Goal: Transaction & Acquisition: Purchase product/service

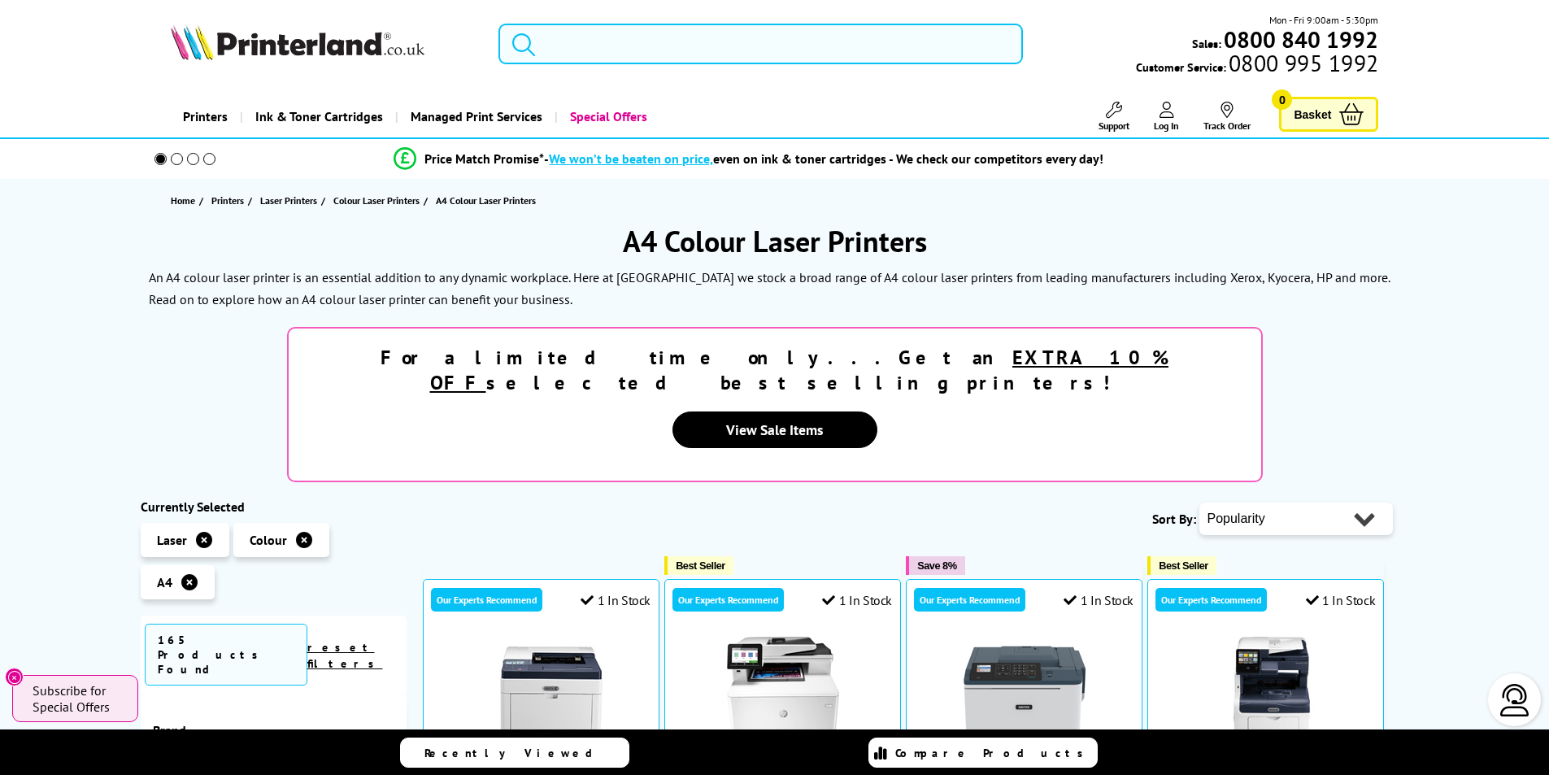
click at [556, 51] on input "search" at bounding box center [760, 44] width 524 height 41
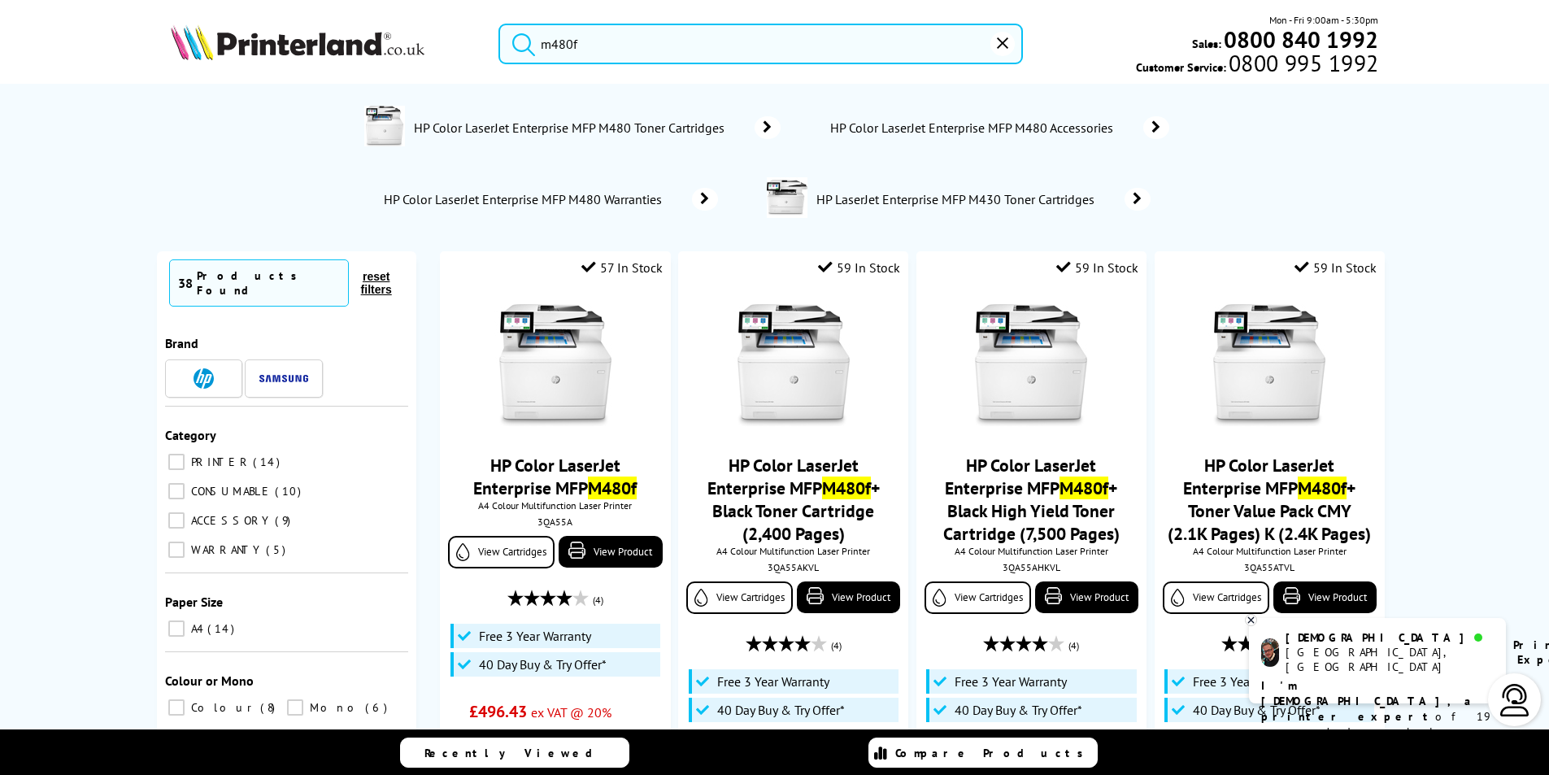
type input "m480f"
click at [336, 51] on img at bounding box center [298, 42] width 254 height 36
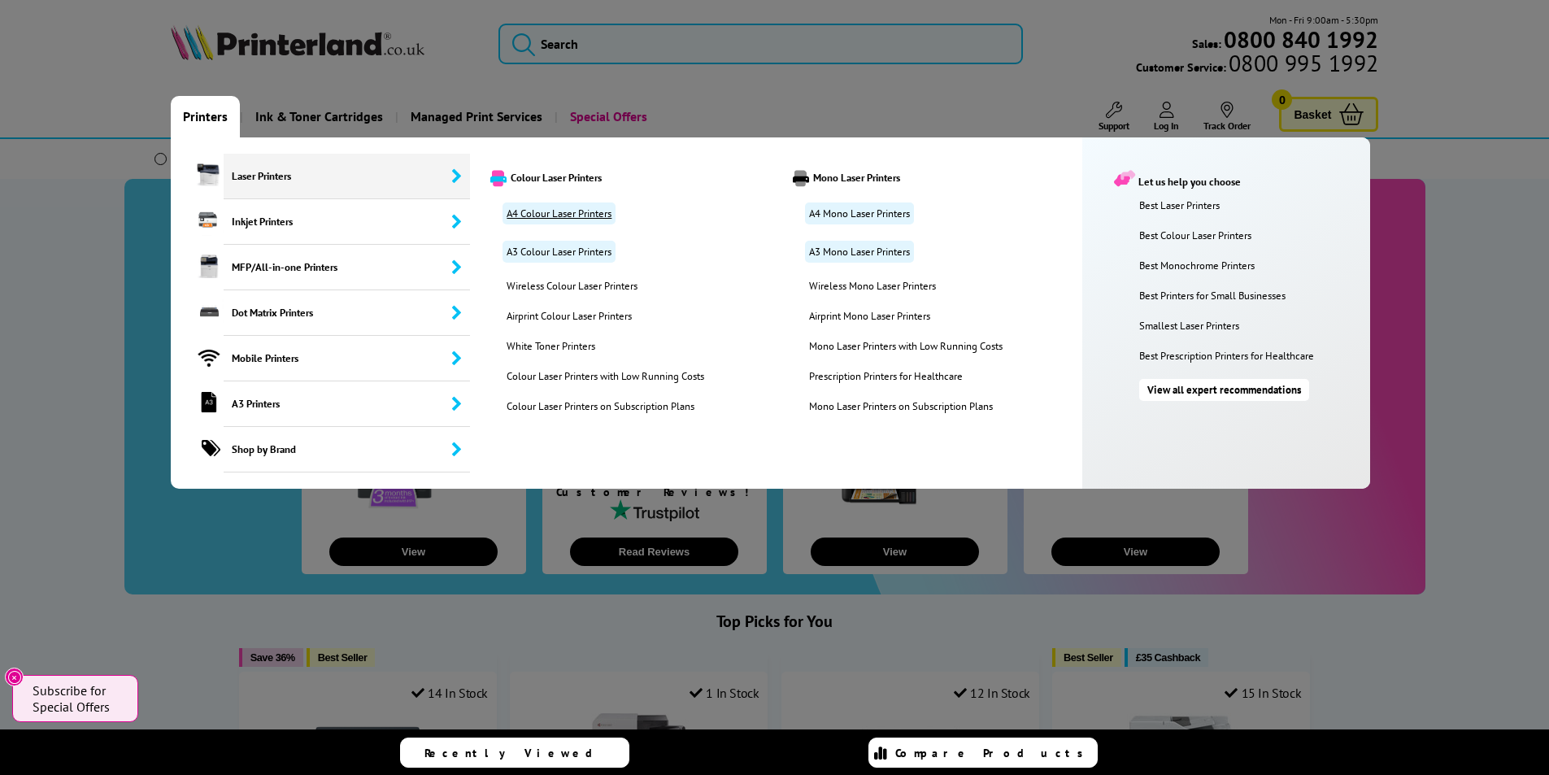
click at [550, 205] on link "A4 Colour Laser Printers" at bounding box center [559, 213] width 113 height 22
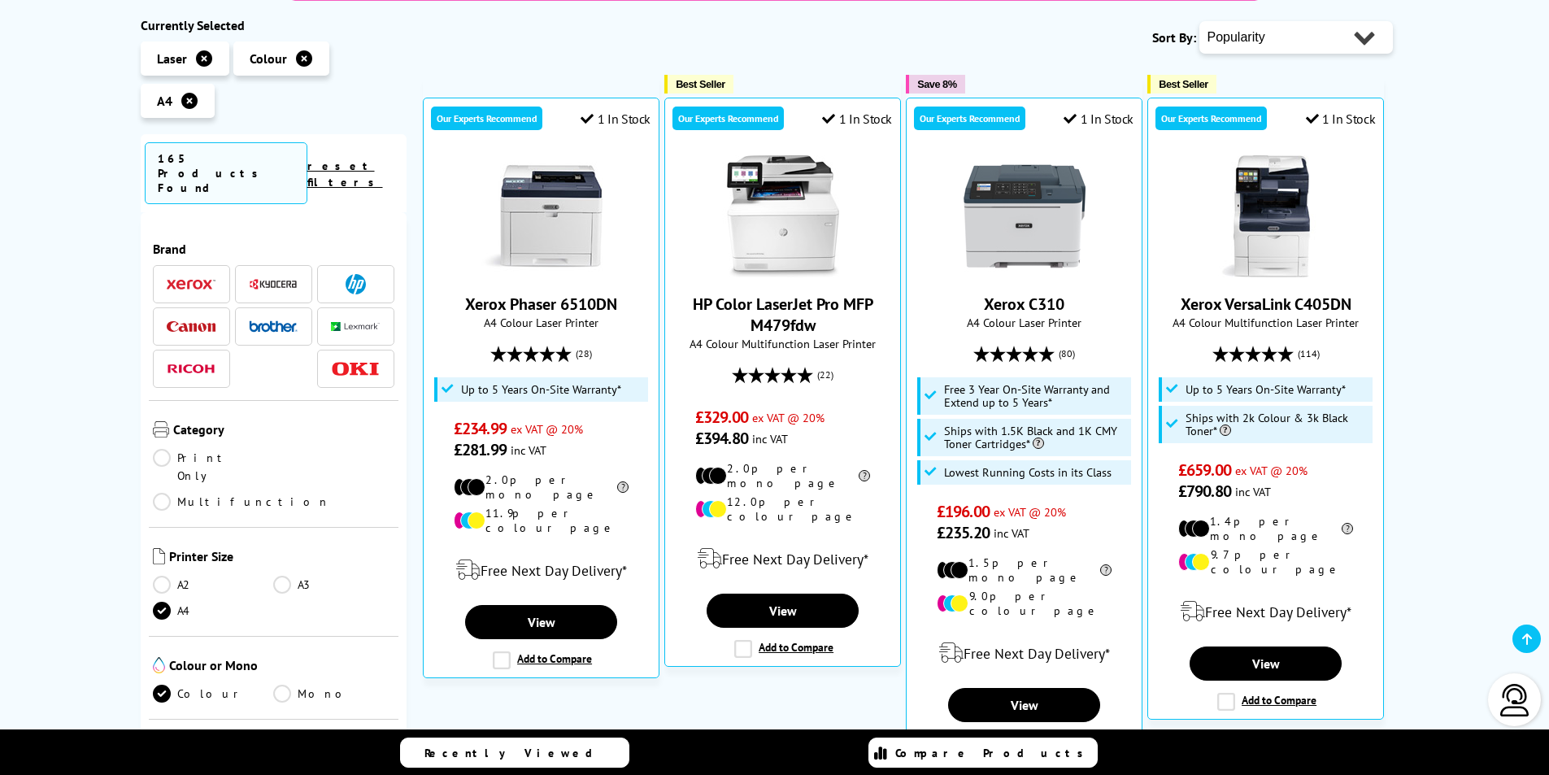
scroll to position [488, 0]
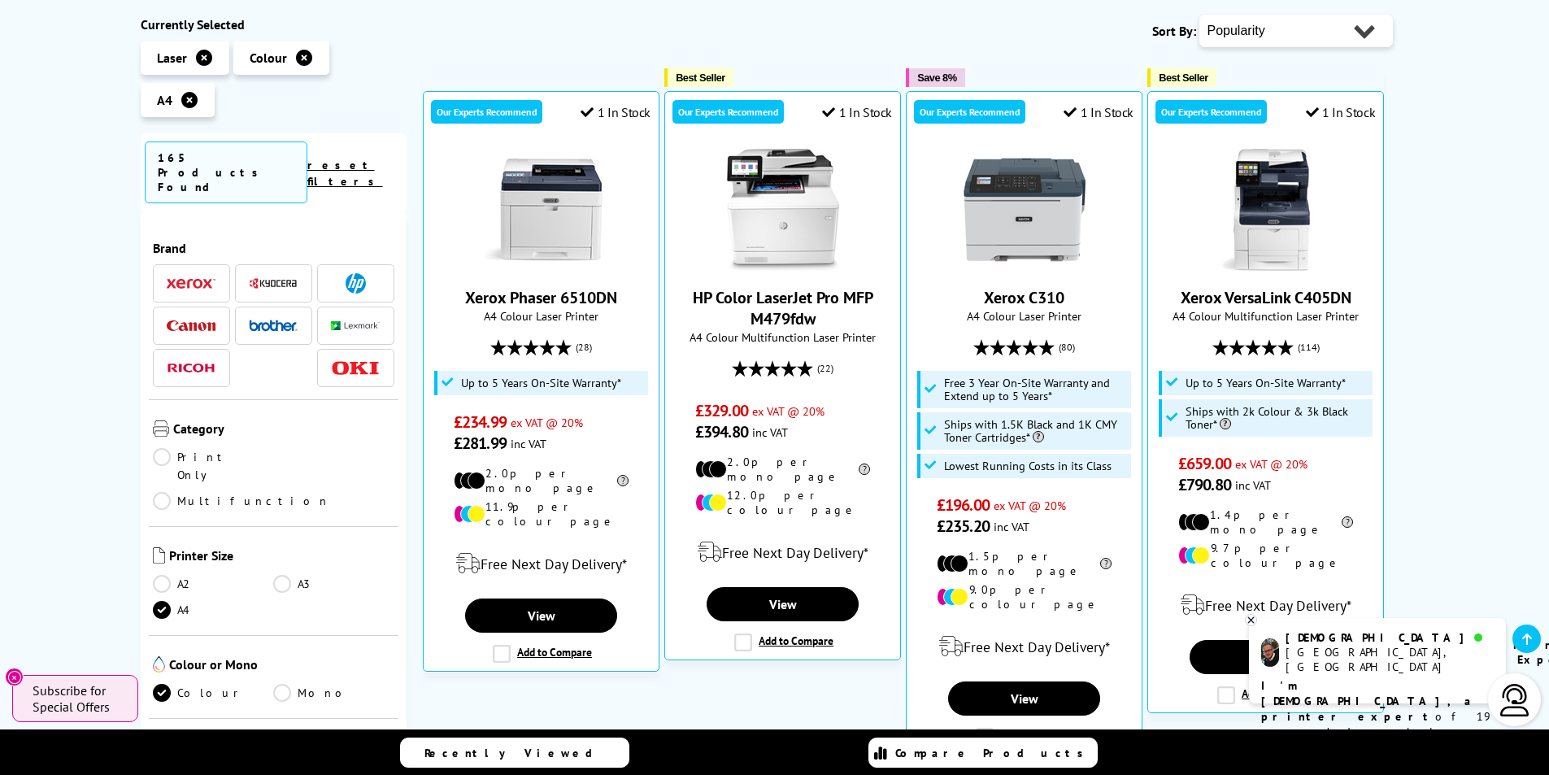
click at [335, 273] on span at bounding box center [355, 283] width 49 height 20
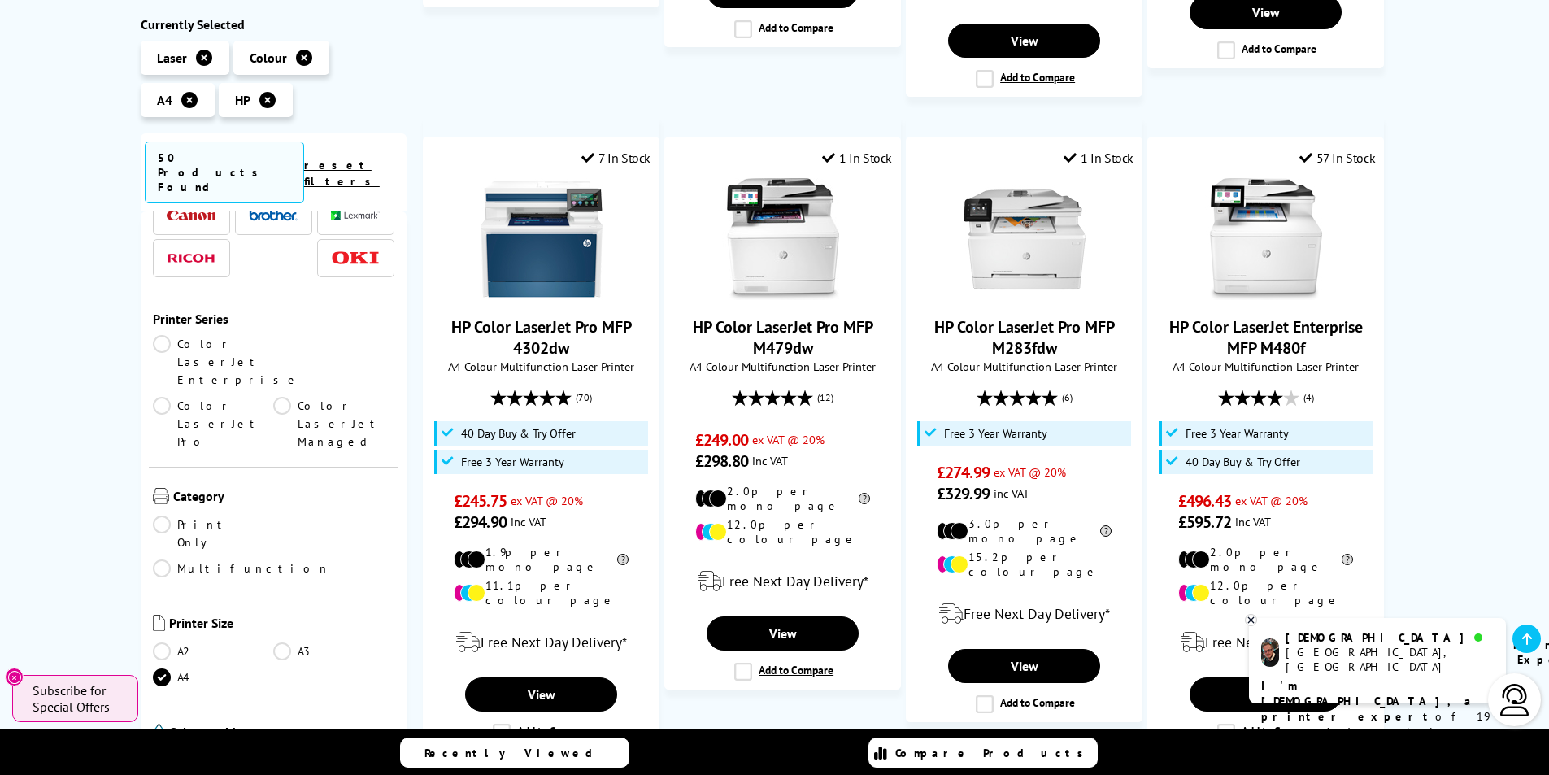
scroll to position [81, 0]
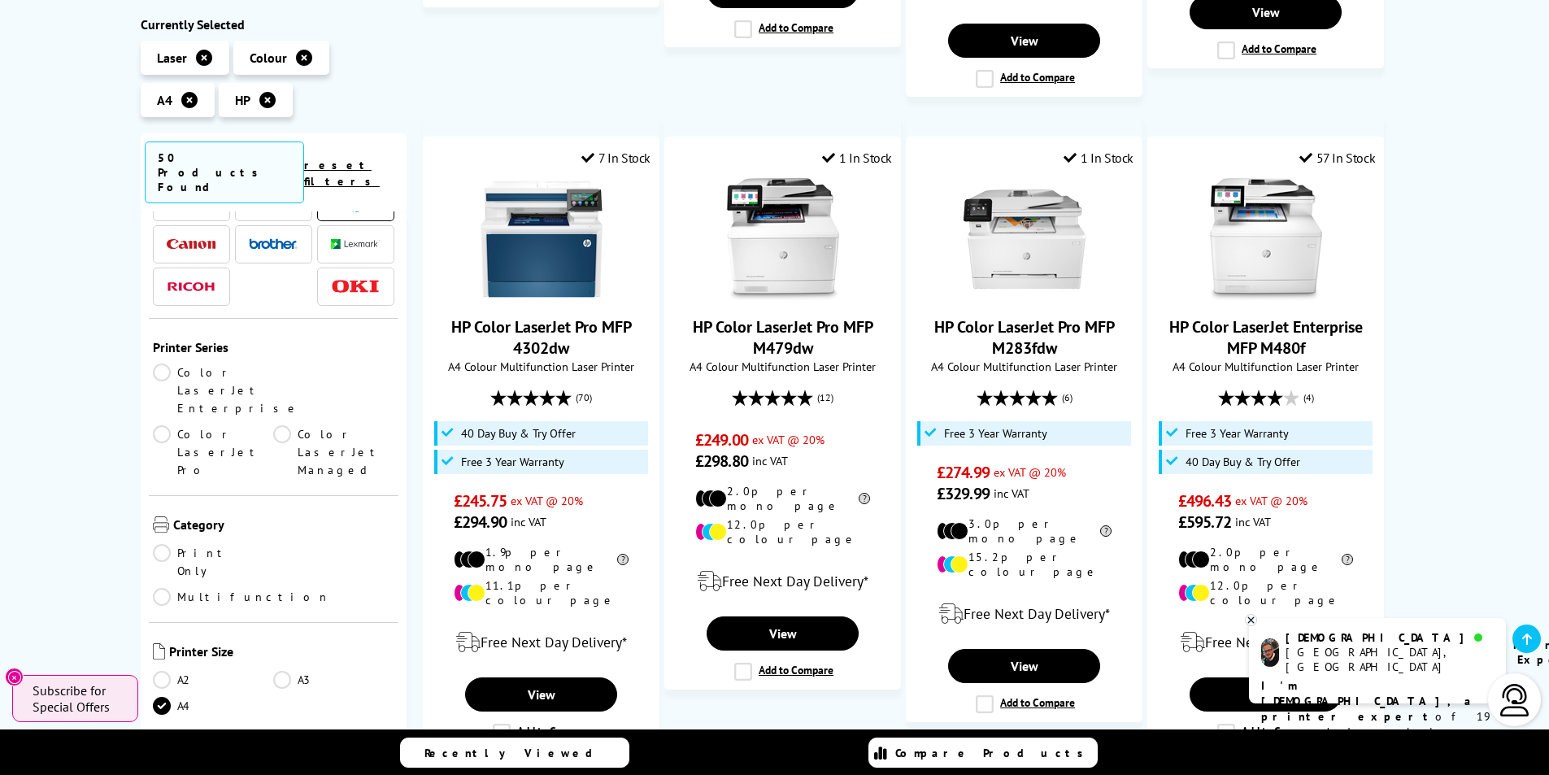
click at [155, 544] on link "Print Only" at bounding box center [213, 562] width 121 height 36
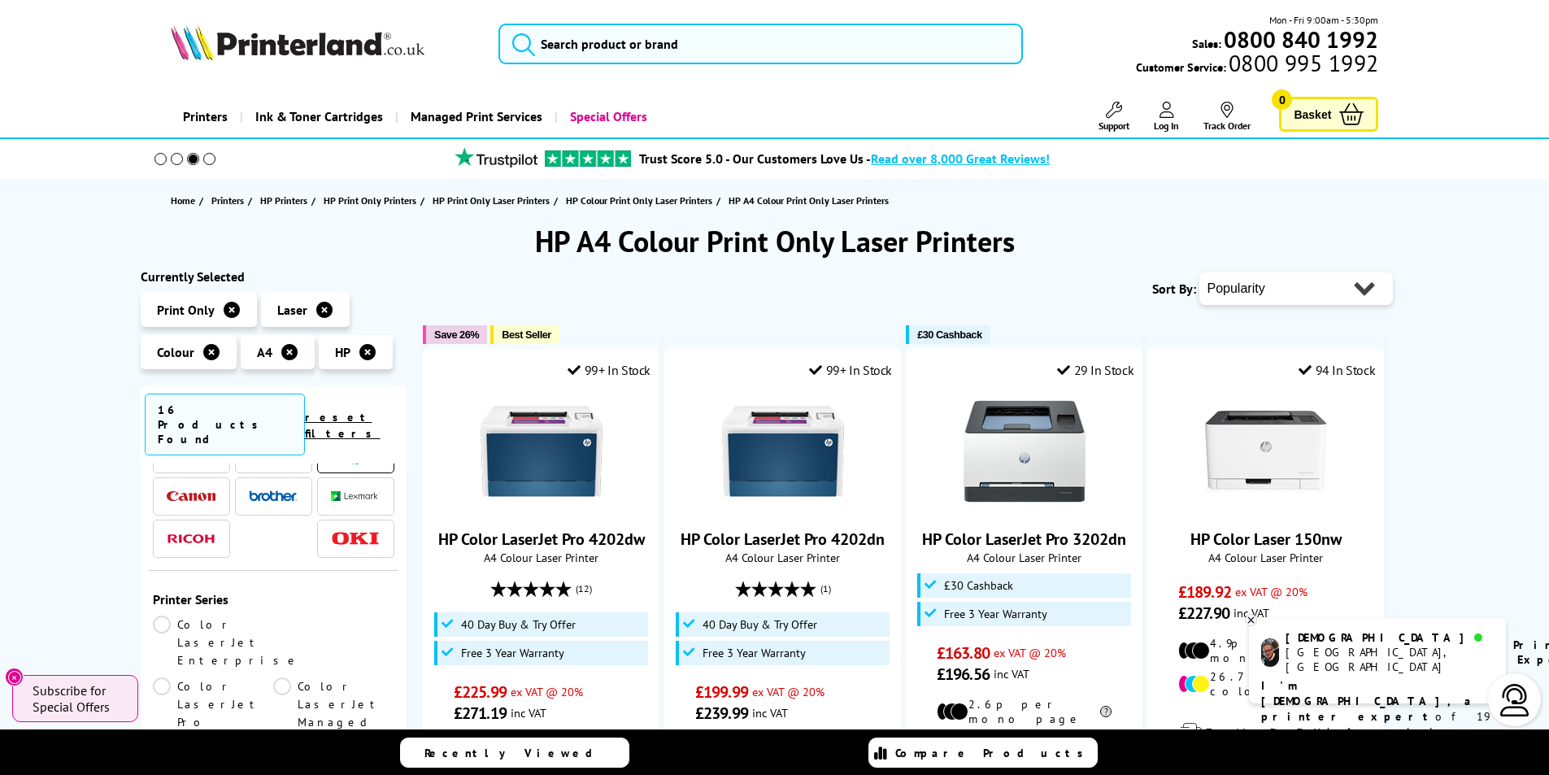
click at [1366, 293] on select "Popularity Rating Price - Low to High Price - High to Low Running Costs - Low t…" at bounding box center [1296, 288] width 194 height 33
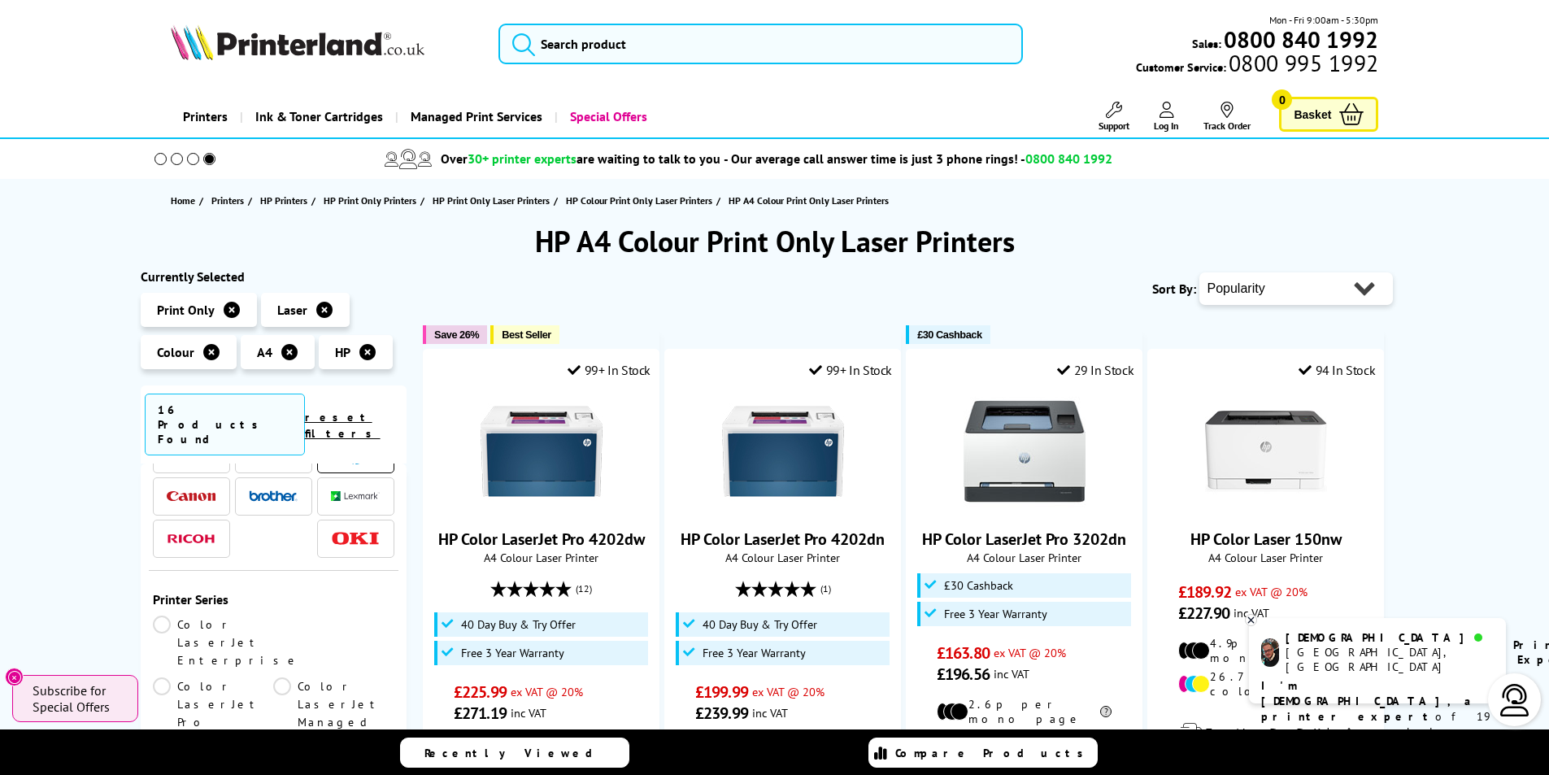
select select "Price Ascending"
click at [1199, 272] on select "Popularity Rating Price - Low to High Price - High to Low Running Costs - Low t…" at bounding box center [1296, 288] width 194 height 33
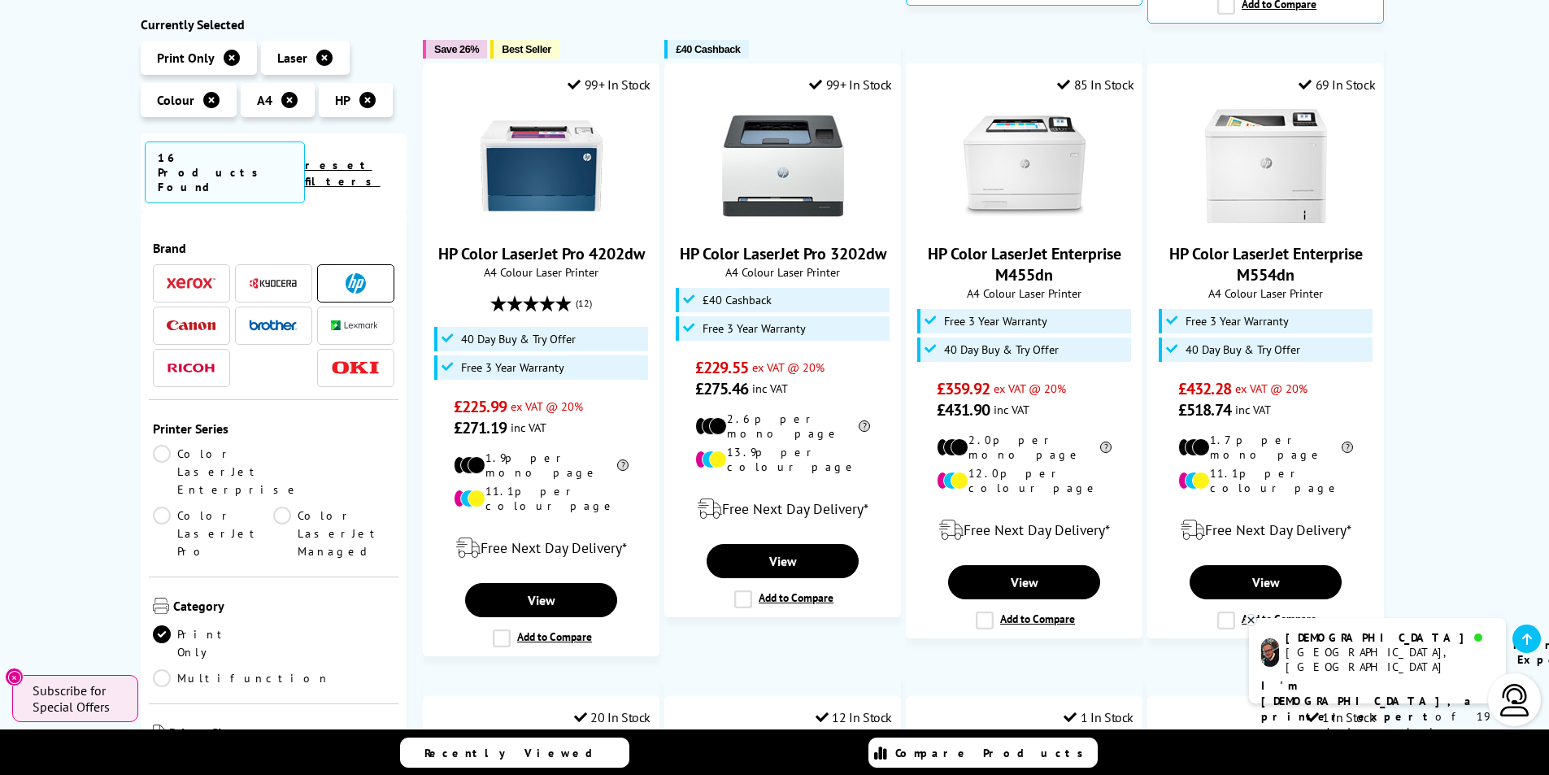
scroll to position [976, 0]
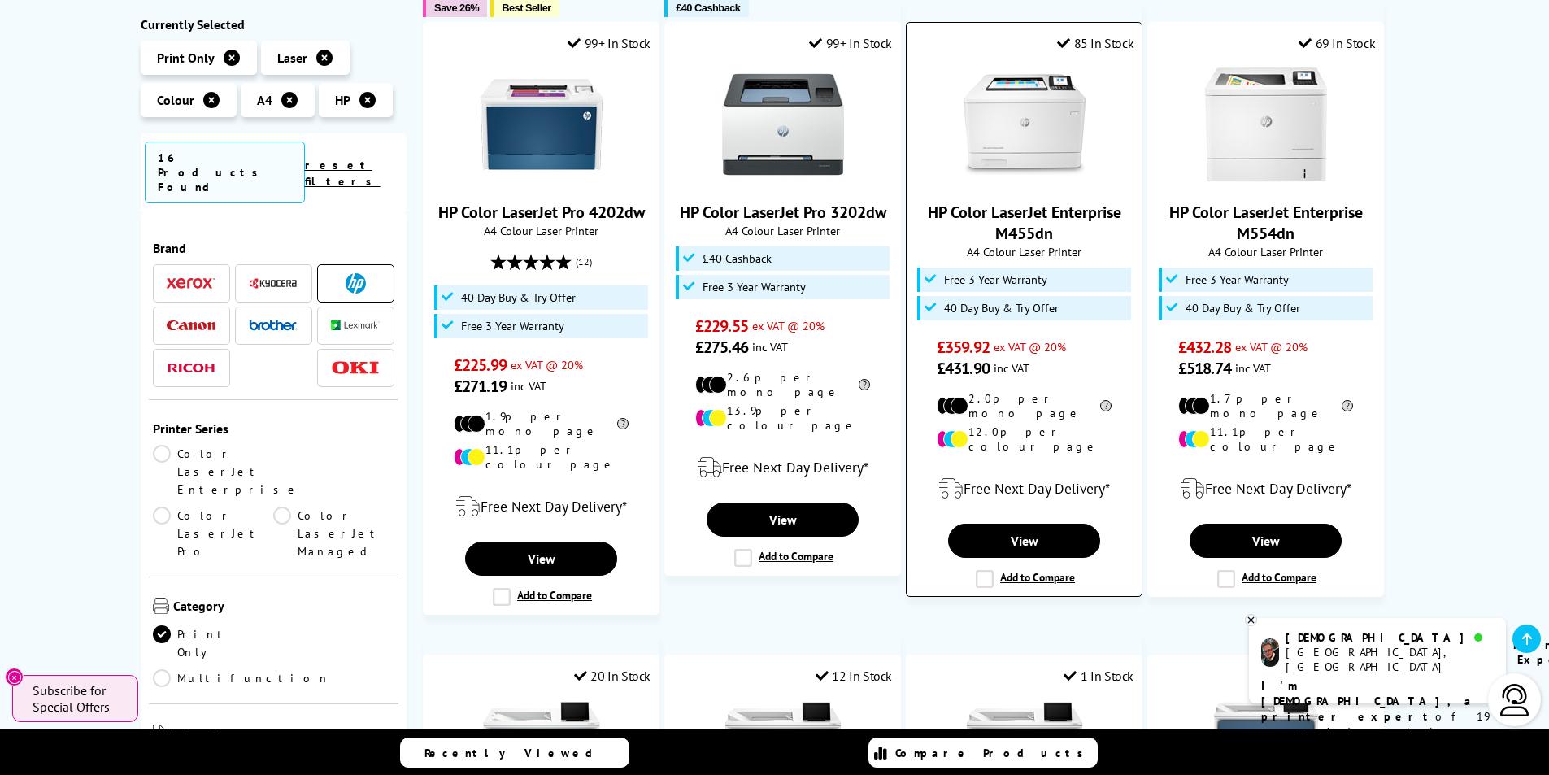
click at [1038, 111] on img at bounding box center [1025, 124] width 122 height 122
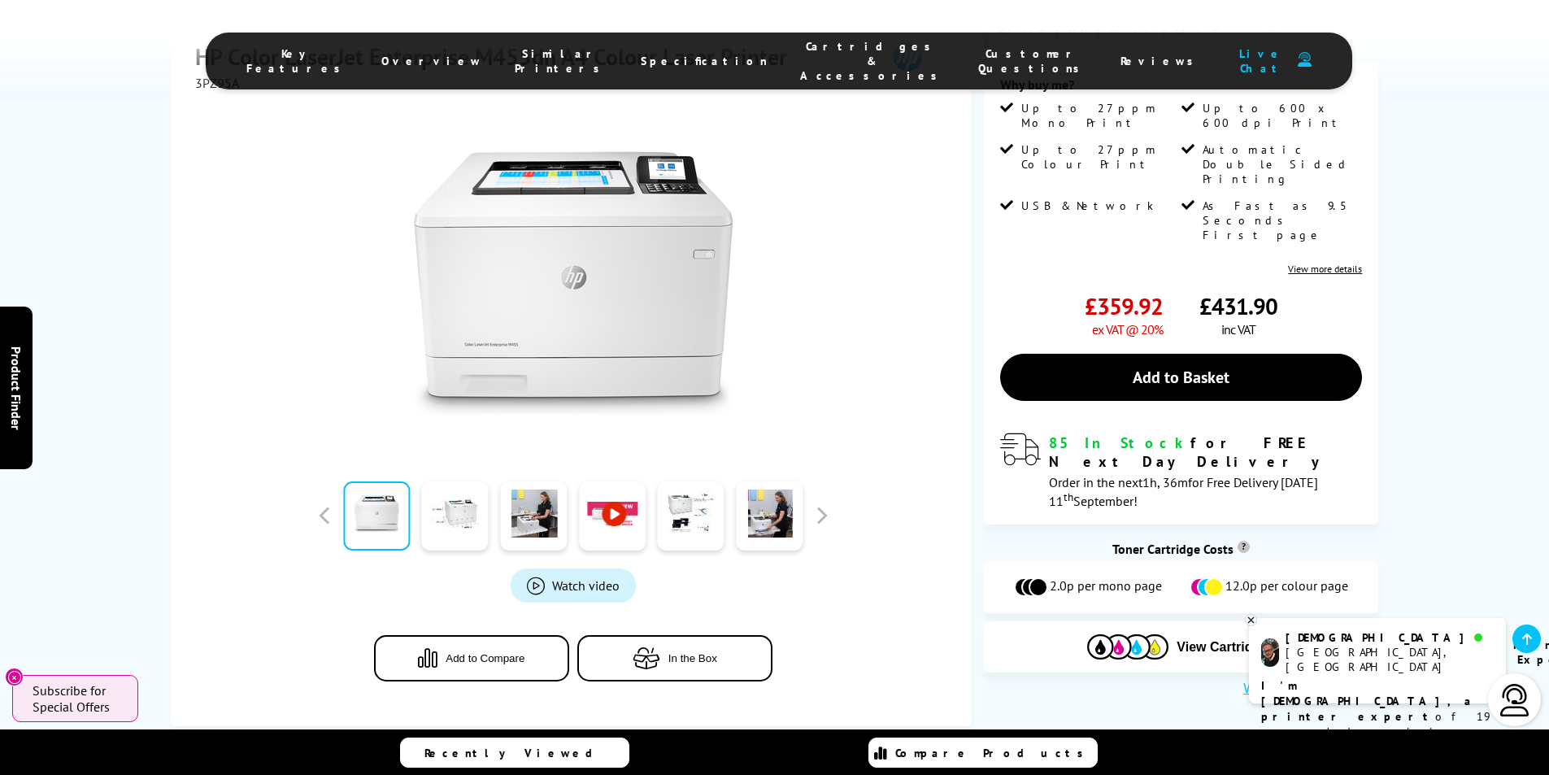
scroll to position [325, 0]
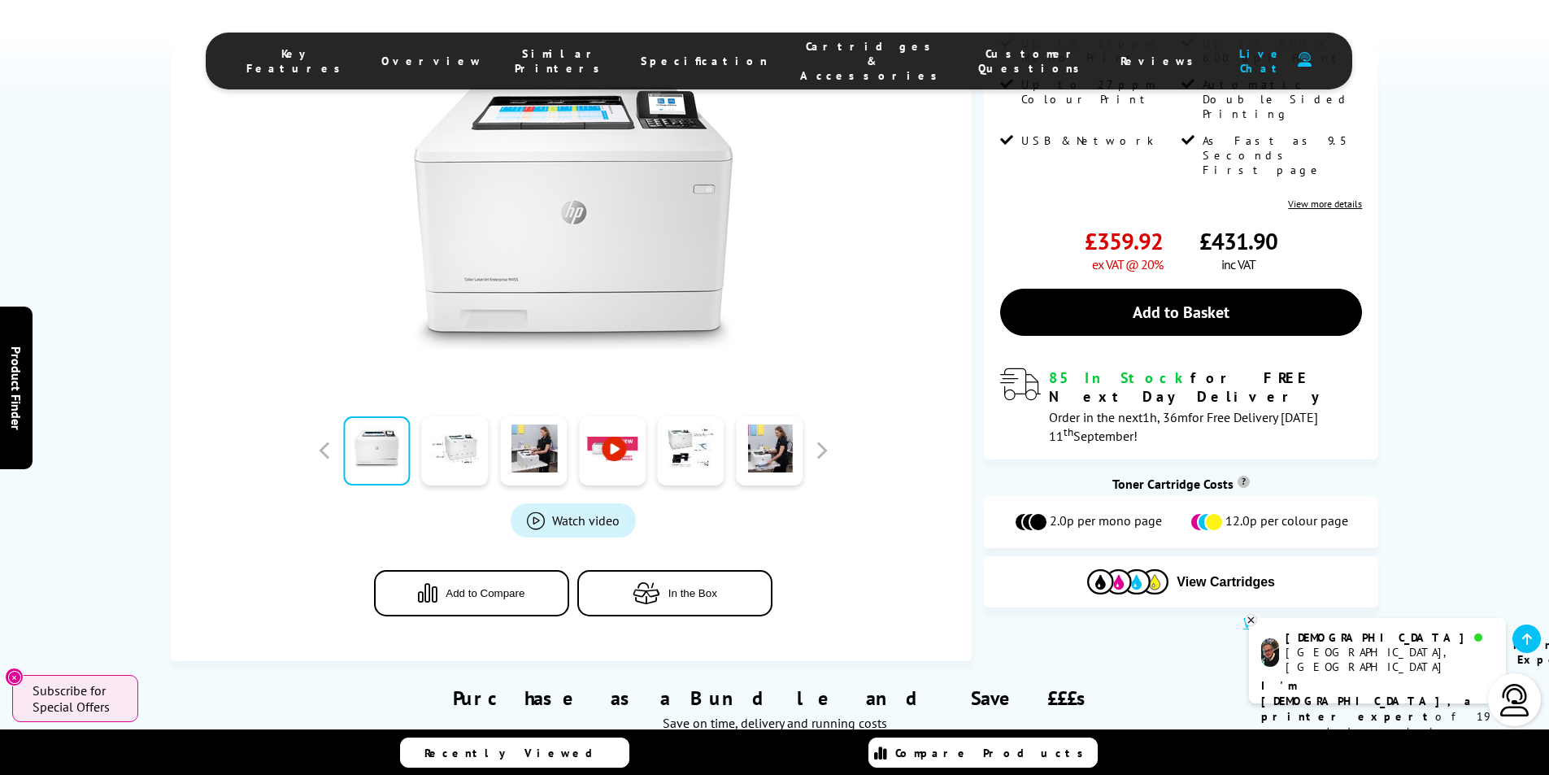
click at [811, 54] on span "Cartridges & Accessories" at bounding box center [873, 61] width 146 height 44
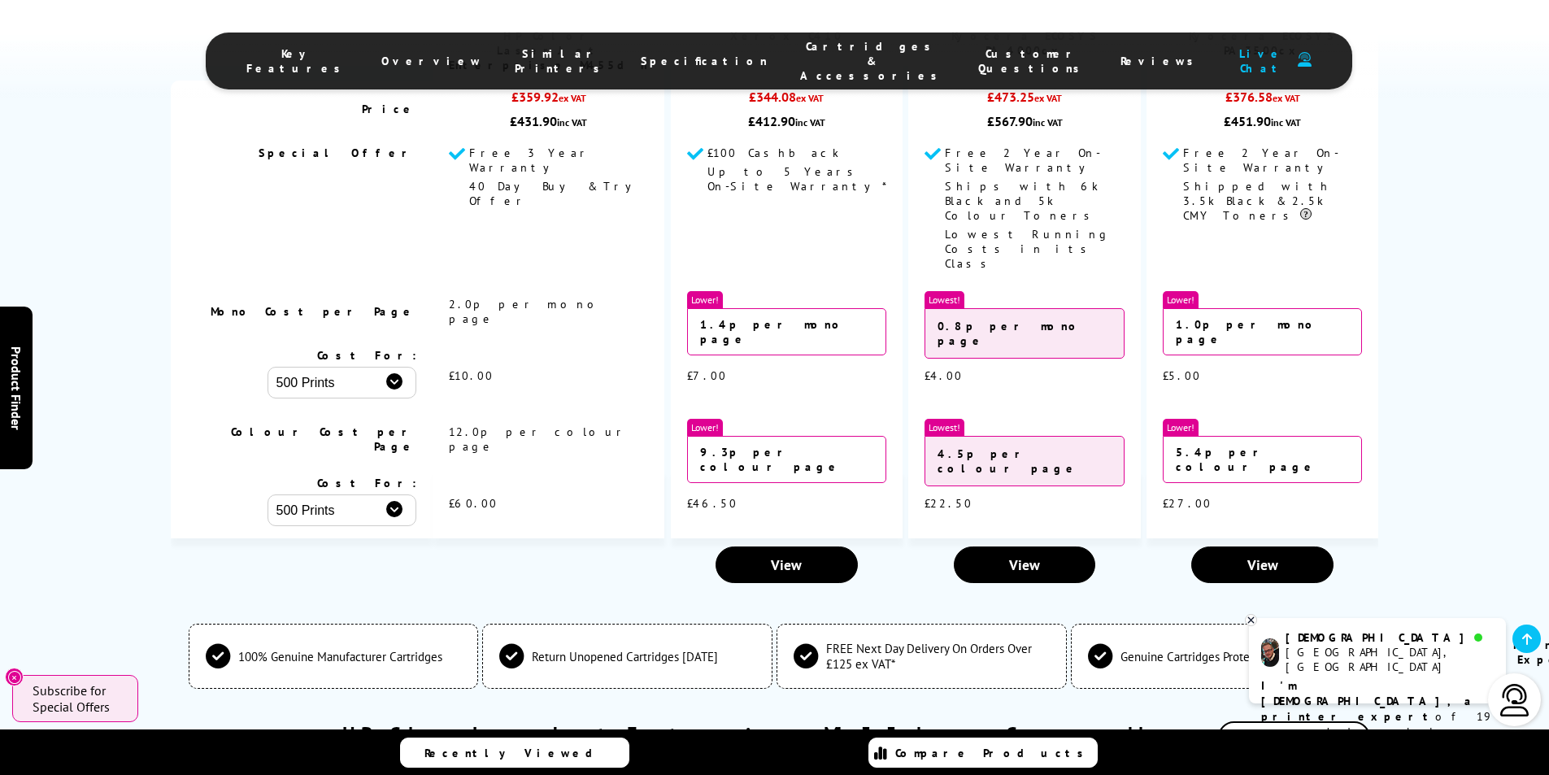
scroll to position [4650, 0]
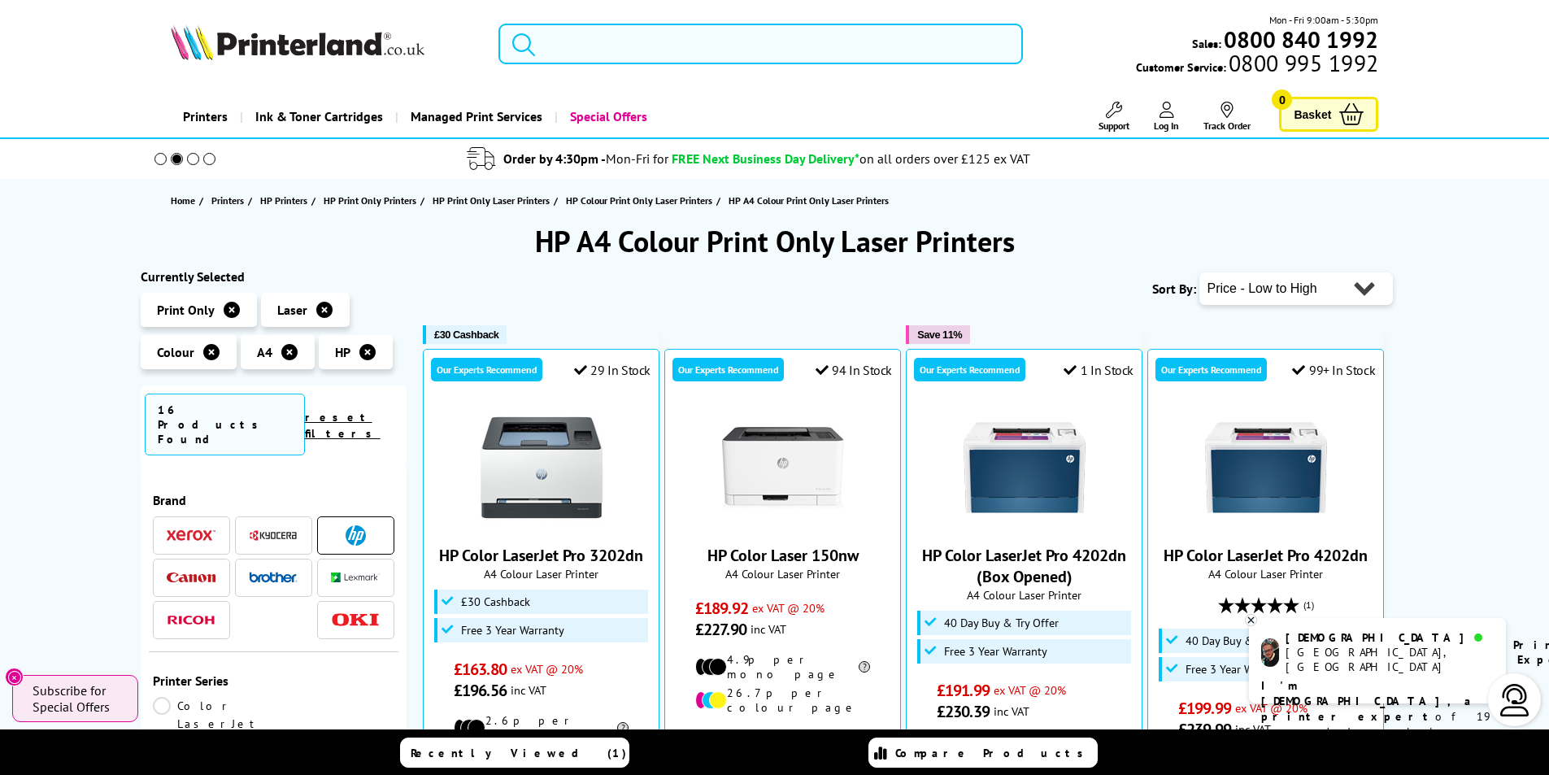
click at [589, 45] on input "search" at bounding box center [760, 44] width 524 height 41
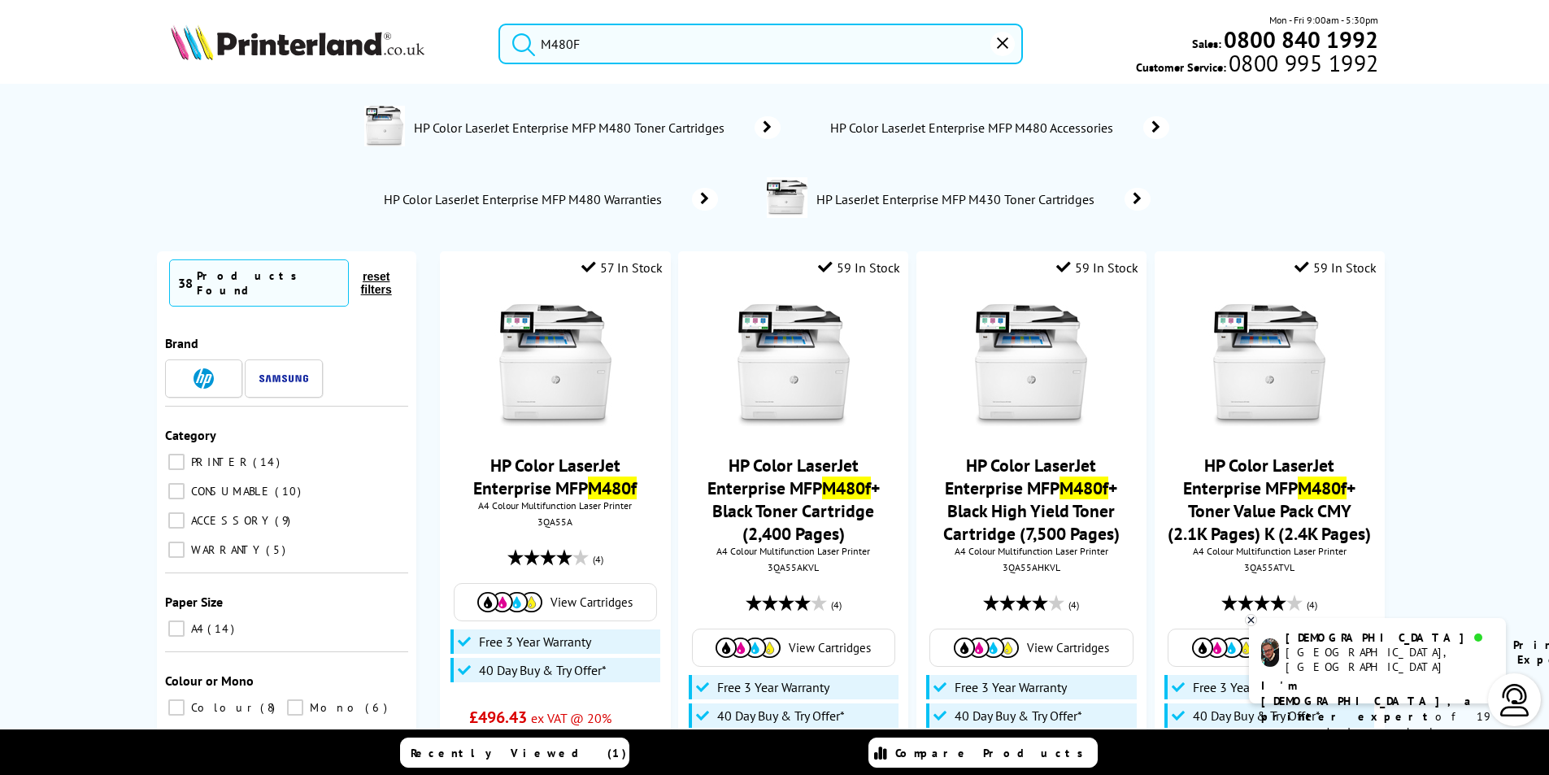
type input "M480F"
click at [499, 24] on button "submit" at bounding box center [519, 42] width 41 height 36
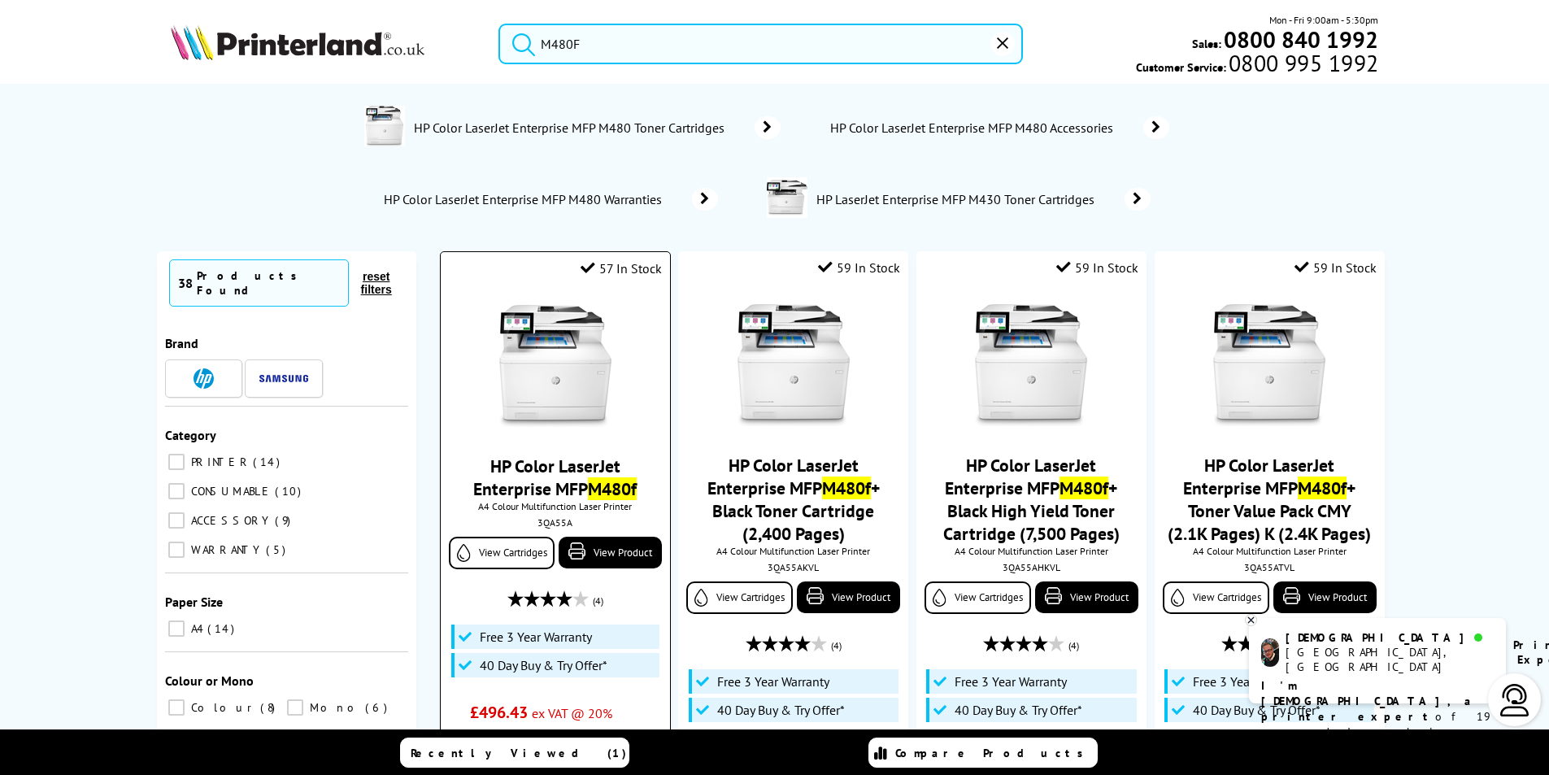
click at [532, 373] on img at bounding box center [555, 366] width 122 height 122
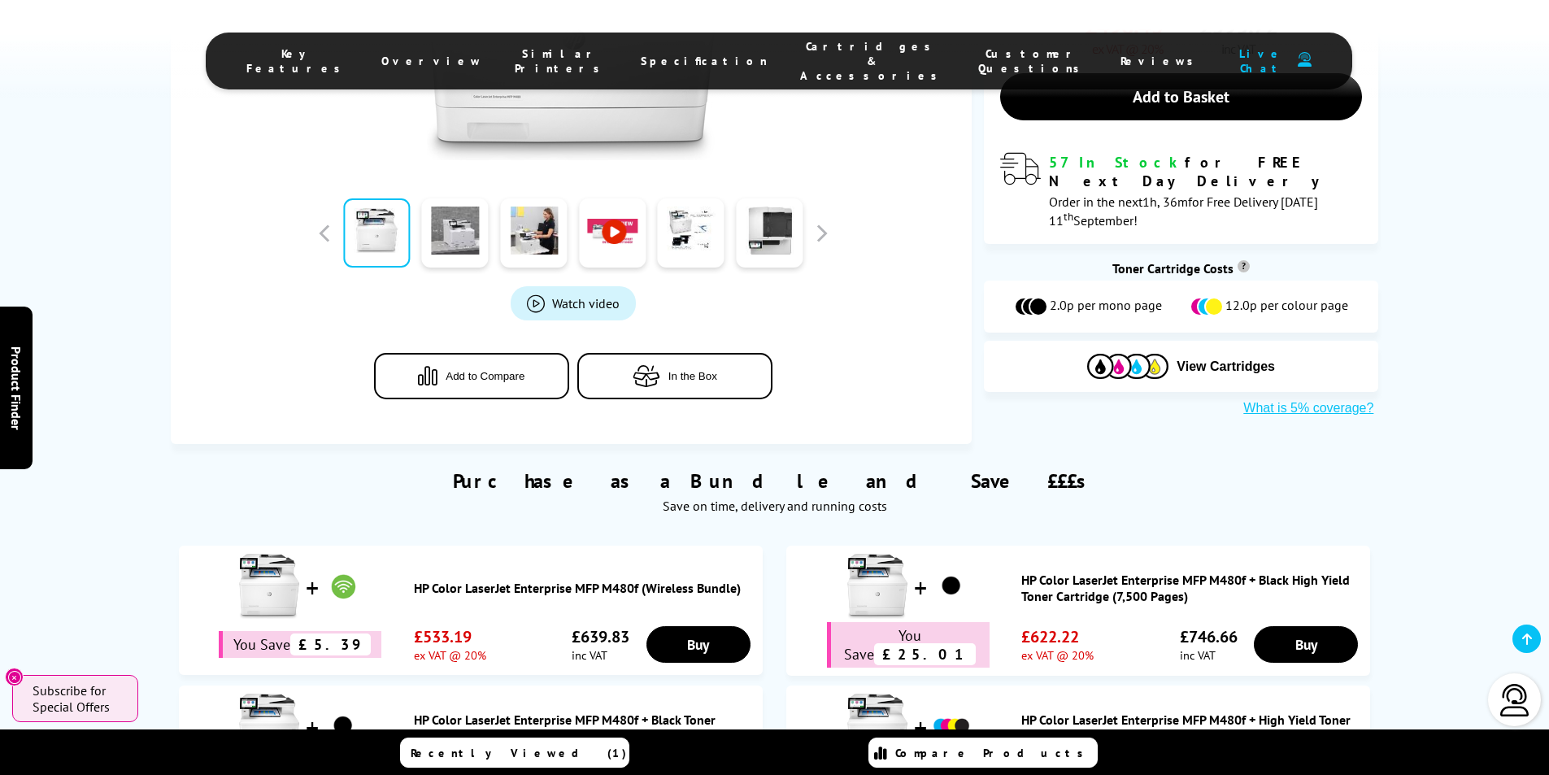
click at [800, 50] on span "Cartridges & Accessories" at bounding box center [873, 61] width 146 height 44
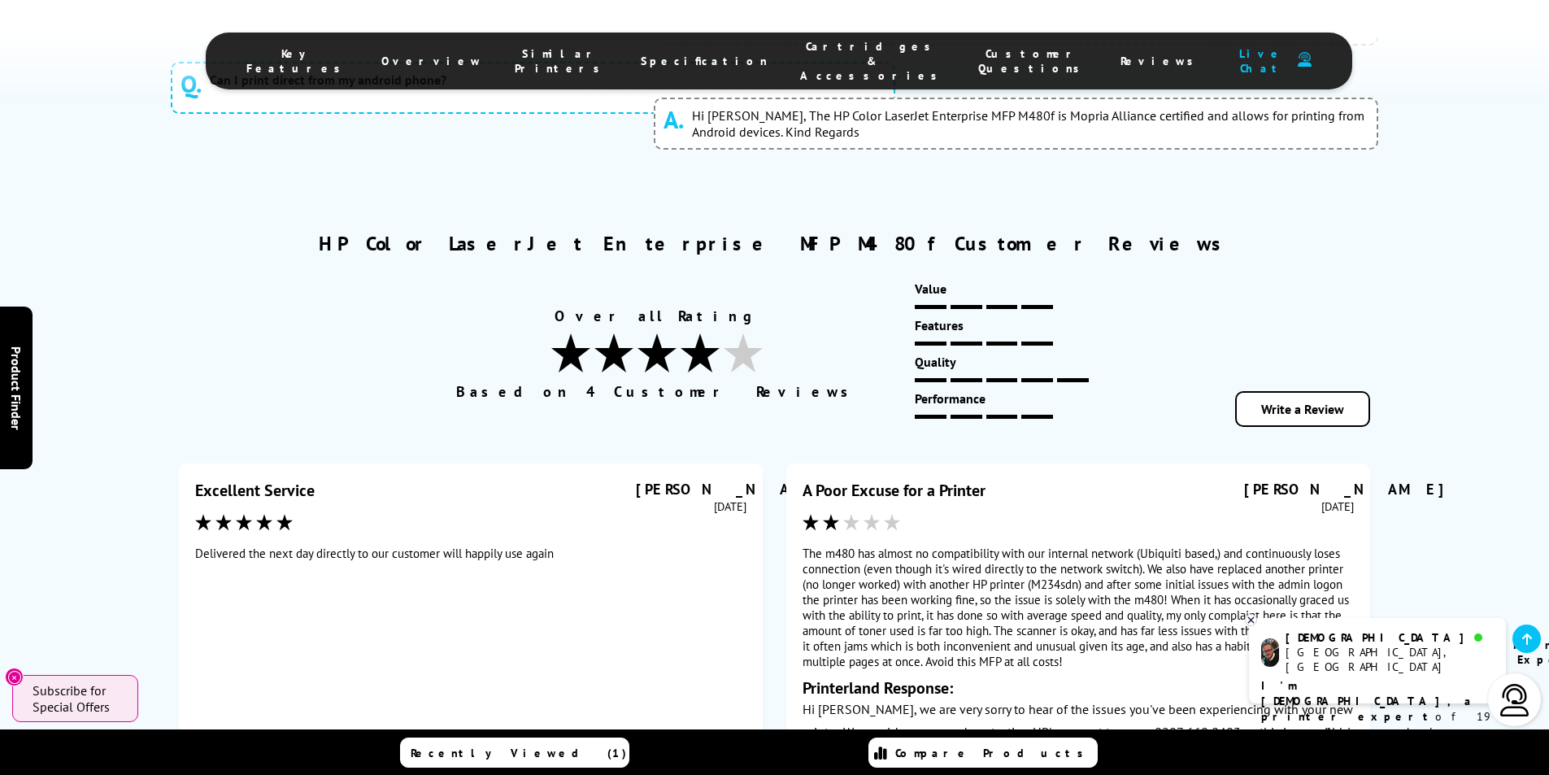
scroll to position [9188, 0]
